Goal: Entertainment & Leisure: Consume media (video, audio)

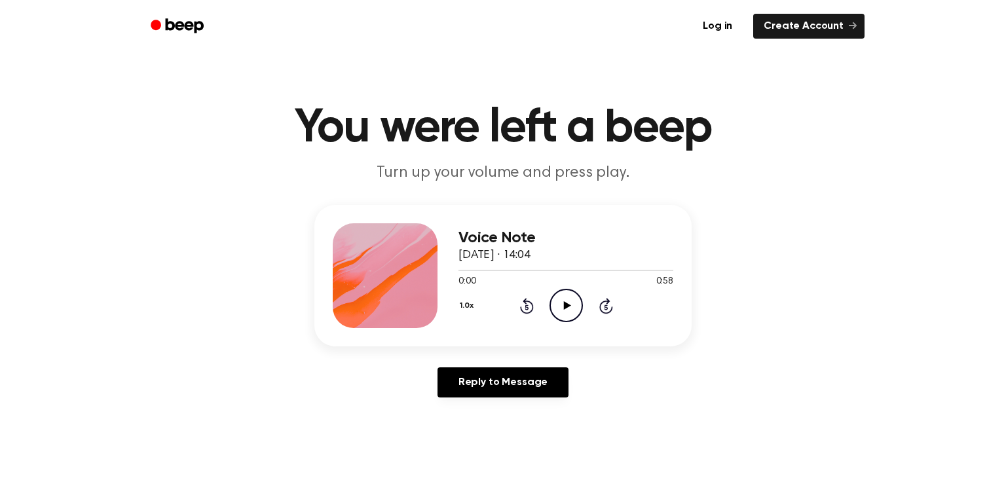
click at [574, 307] on icon "Play Audio" at bounding box center [566, 305] width 33 height 33
click at [554, 311] on icon "Play Audio" at bounding box center [566, 305] width 33 height 33
click at [0, 325] on main "You were left a beep Turn up your volume and press play. Voice Note [DATE] · 14…" at bounding box center [503, 404] width 1006 height 808
click at [552, 299] on circle at bounding box center [566, 306] width 32 height 32
click at [463, 305] on button "1.0x" at bounding box center [469, 306] width 20 height 22
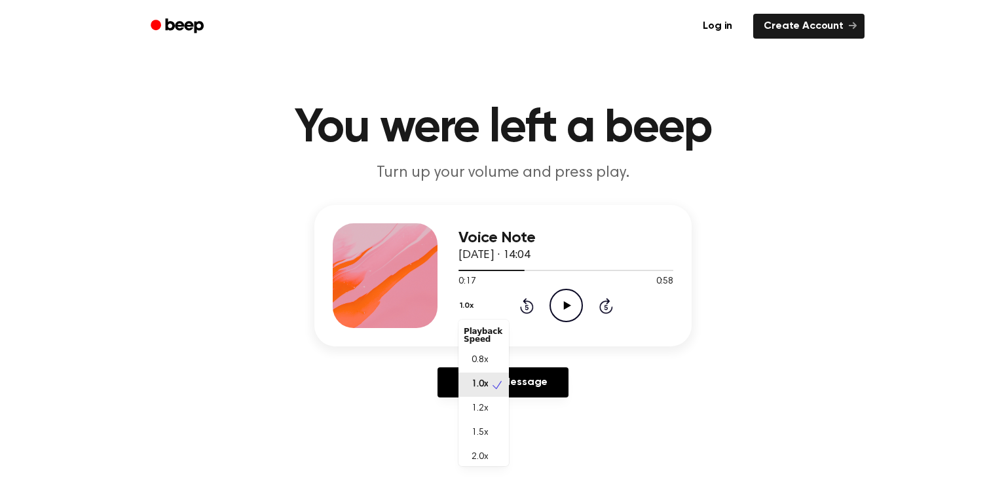
click at [450, 306] on div "Voice Note [DATE] · 14:04 0:17 0:58 Your browser does not support the [object O…" at bounding box center [503, 276] width 377 height 142
